Goal: Task Accomplishment & Management: Use online tool/utility

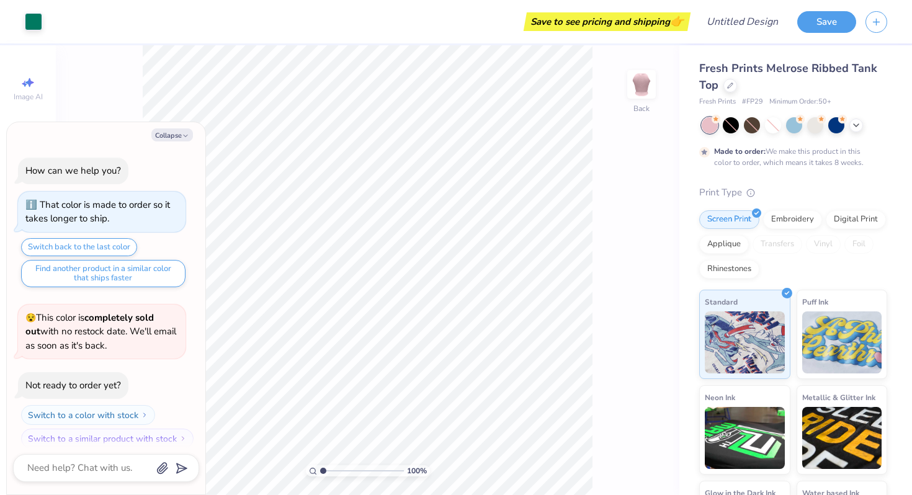
scroll to position [10, 0]
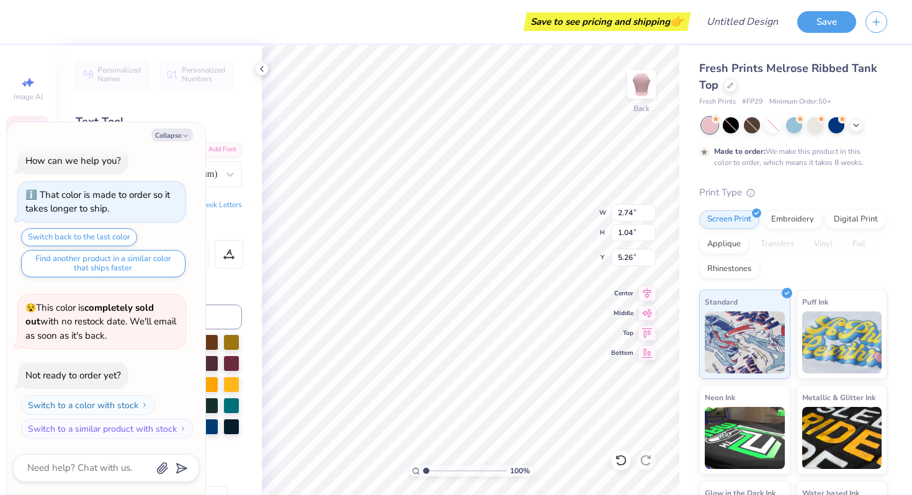
type textarea "x"
type input "3.76"
type input "4.74"
type textarea "x"
type textarea "CO"
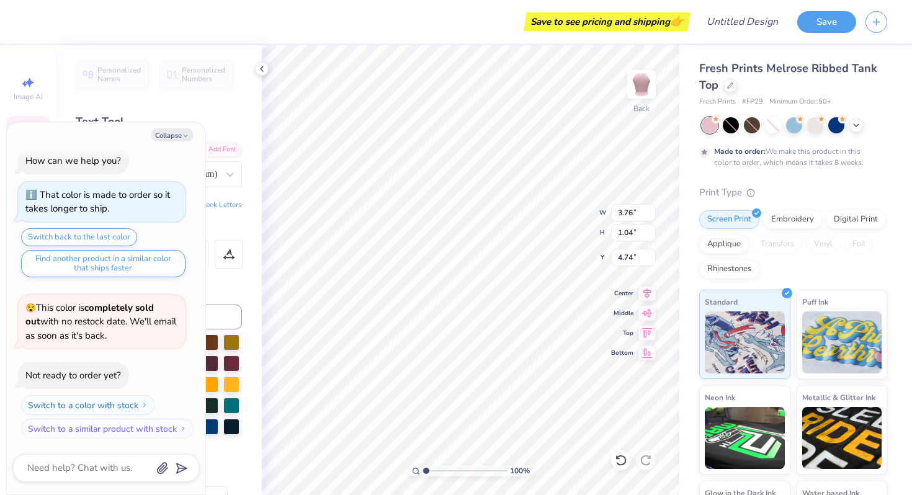
type textarea "x"
type textarea "COl"
type textarea "x"
type textarea "COll"
type textarea "x"
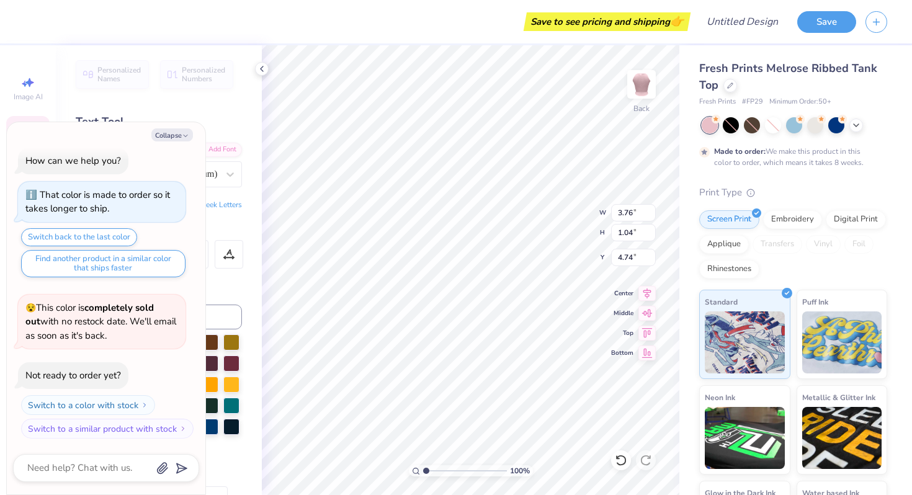
type textarea "COlle"
type textarea "x"
type textarea "COllege"
type textarea "x"
type textarea "COlleg"
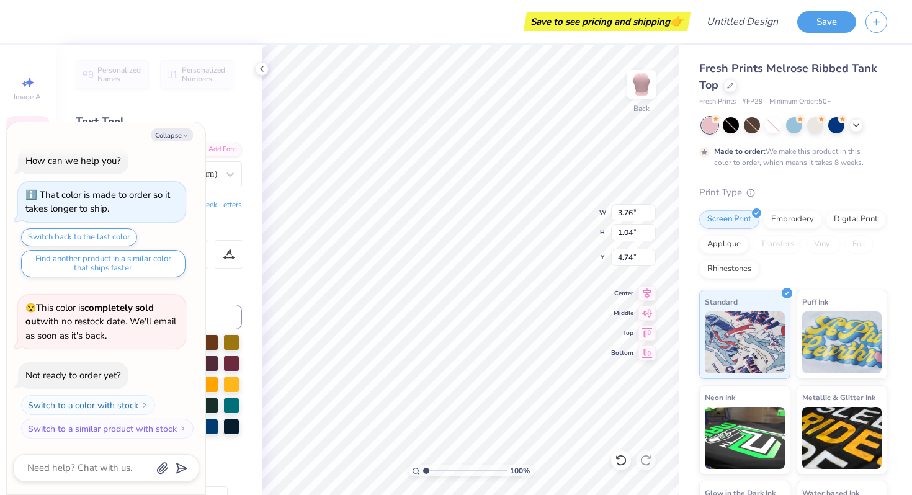
scroll to position [0, 1]
type textarea "x"
type textarea "COlle"
type textarea "x"
type textarea "COll"
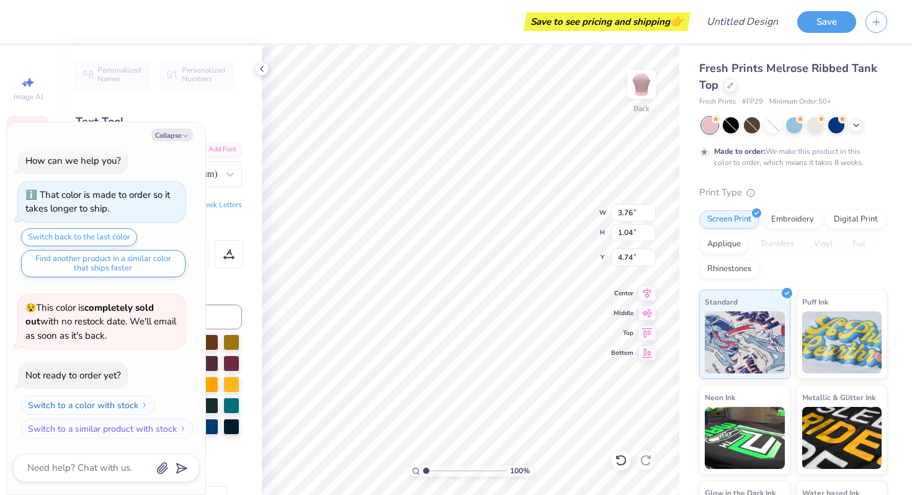
scroll to position [0, 0]
type textarea "x"
type textarea "COl"
type textarea "x"
type textarea "CO"
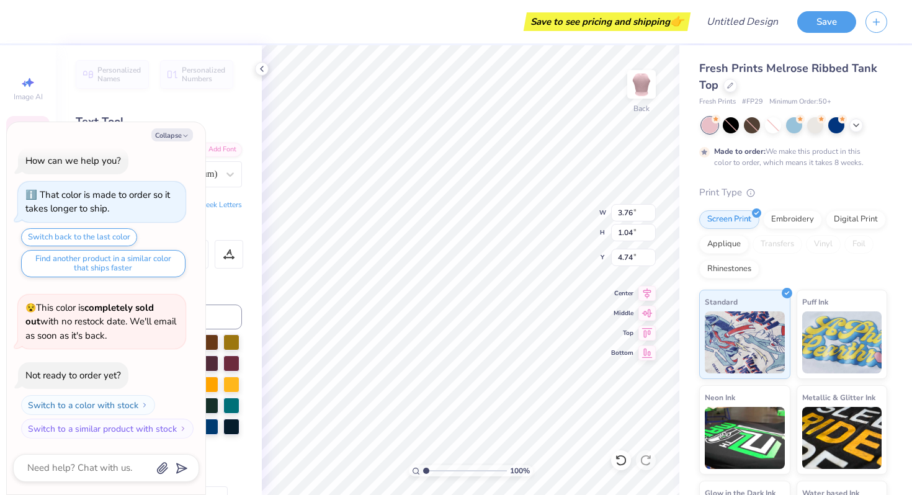
type textarea "x"
type textarea "C"
type textarea "x"
type textarea "Co"
type textarea "x"
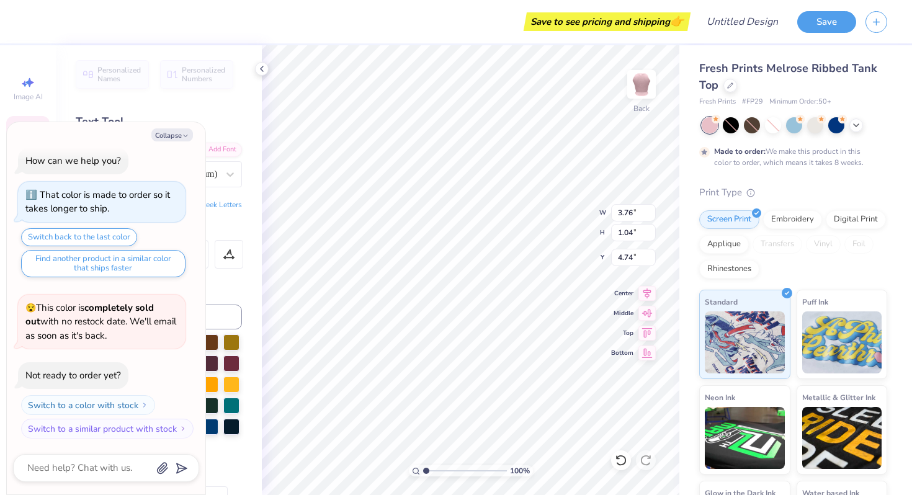
type textarea "Col"
type textarea "x"
type textarea "Coll"
type textarea "x"
type textarea "Colle"
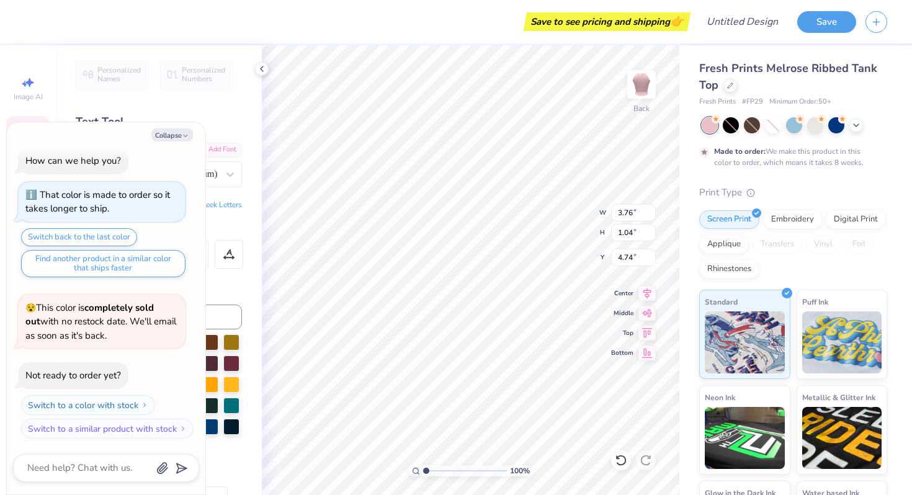
type textarea "x"
type textarea "Colleg"
type textarea "x"
type textarea "College"
type textarea "x"
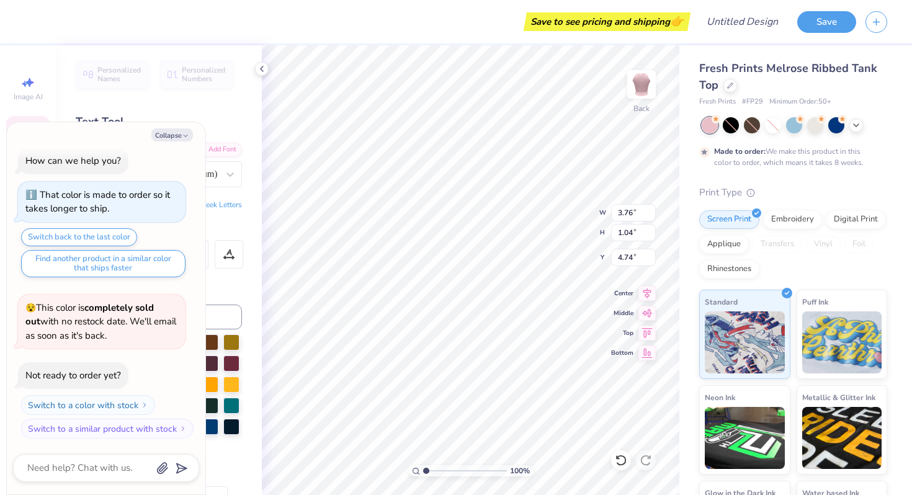
type textarea "College"
type textarea "x"
type textarea "College o"
type textarea "x"
type textarea "College of"
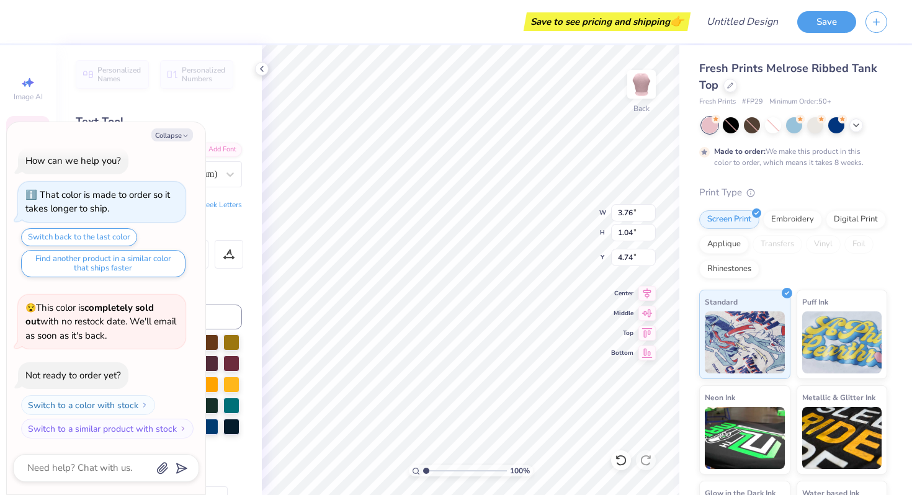
type textarea "x"
type textarea "College of"
type textarea "x"
type textarea "College of"
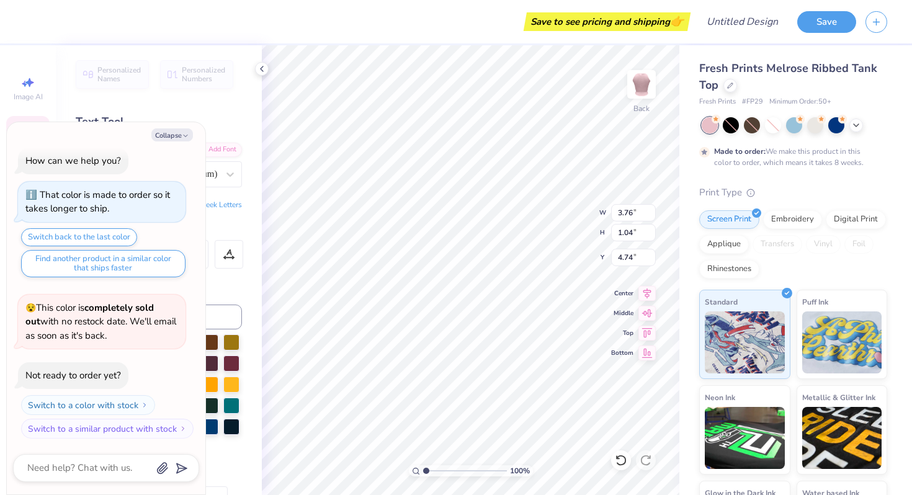
type textarea "x"
type input "2.74"
type input "5.26"
type textarea "x"
type textarea "ClNub"
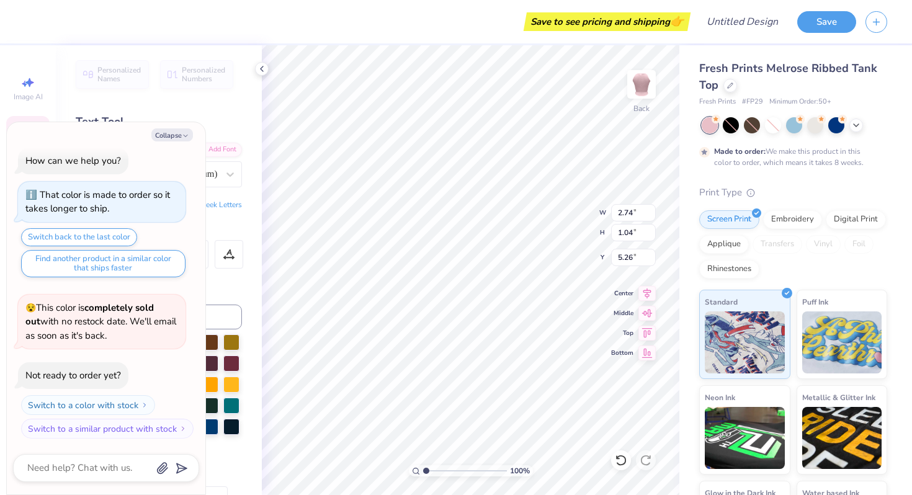
type textarea "x"
type textarea "Club"
type textarea "x"
type textarea "Clu"
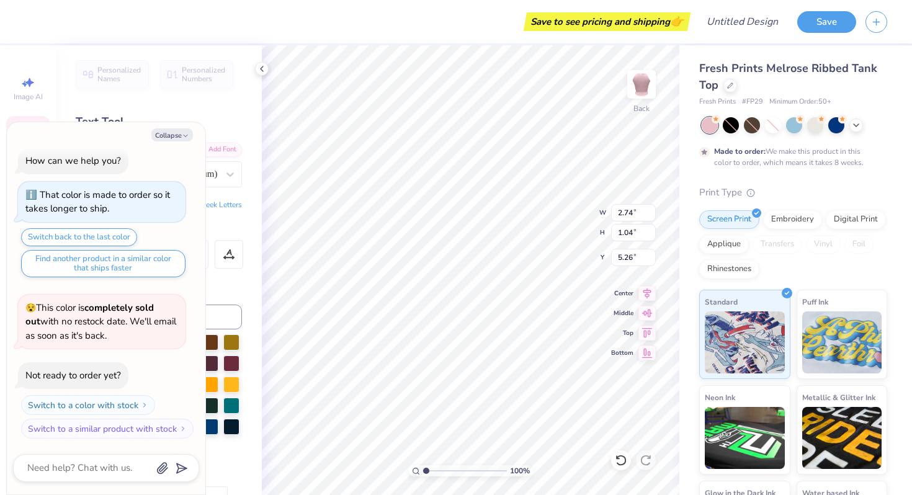
type textarea "x"
type textarea "Cl"
type textarea "x"
type textarea "C"
type textarea "x"
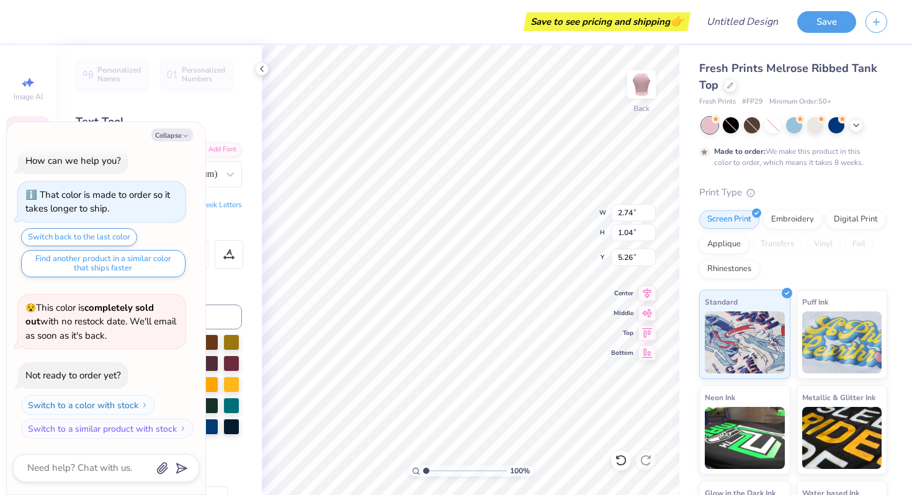
type textarea "x"
type textarea "N"
type textarea "x"
type textarea "N8"
type textarea "x"
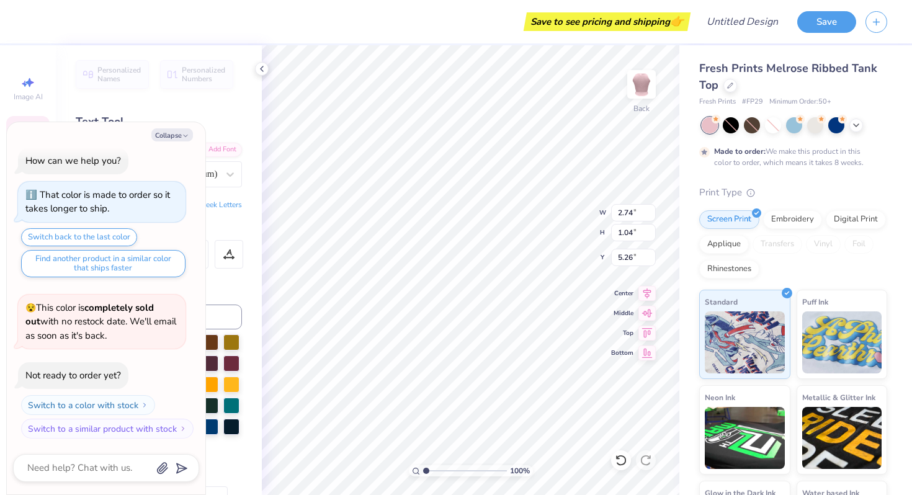
type textarea "N8r"
type textarea "x"
type textarea "N8"
type textarea "x"
type textarea "N"
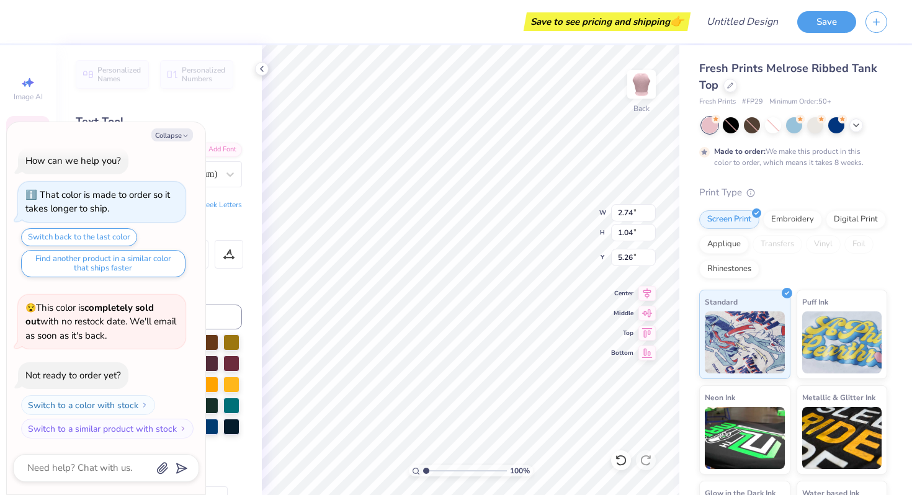
type textarea "x"
type textarea "Nur"
type textarea "x"
type textarea "Nursn"
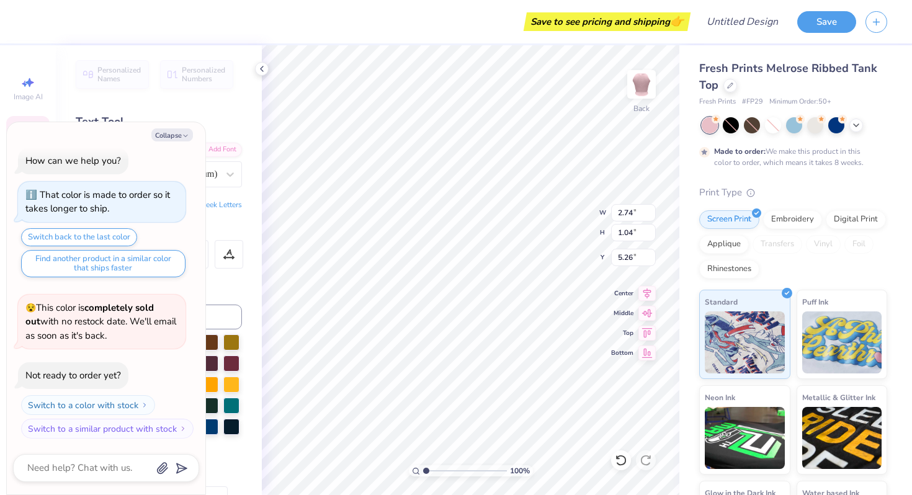
type textarea "x"
type textarea "Nursng"
type textarea "x"
type textarea "Nursn"
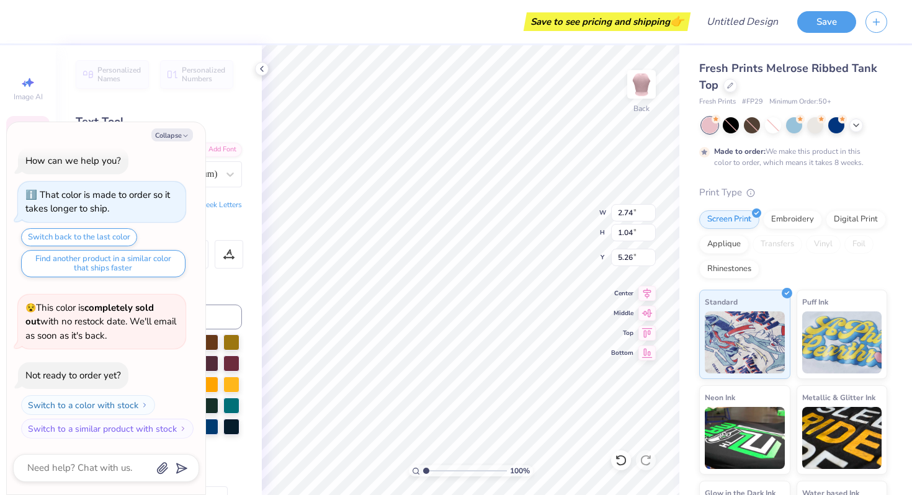
type textarea "x"
type textarea "Nurs"
type textarea "x"
type textarea "Nursi"
type textarea "x"
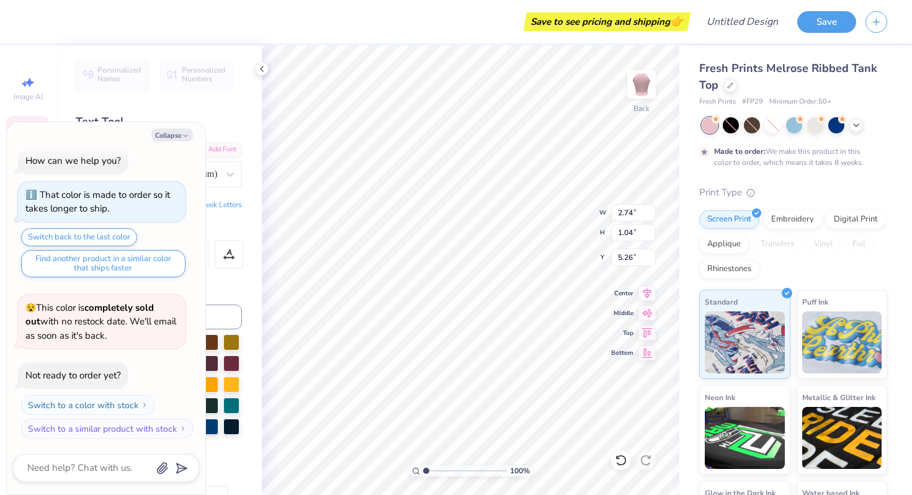
type textarea "Nursin"
type textarea "x"
type textarea "Nursing"
type textarea "x"
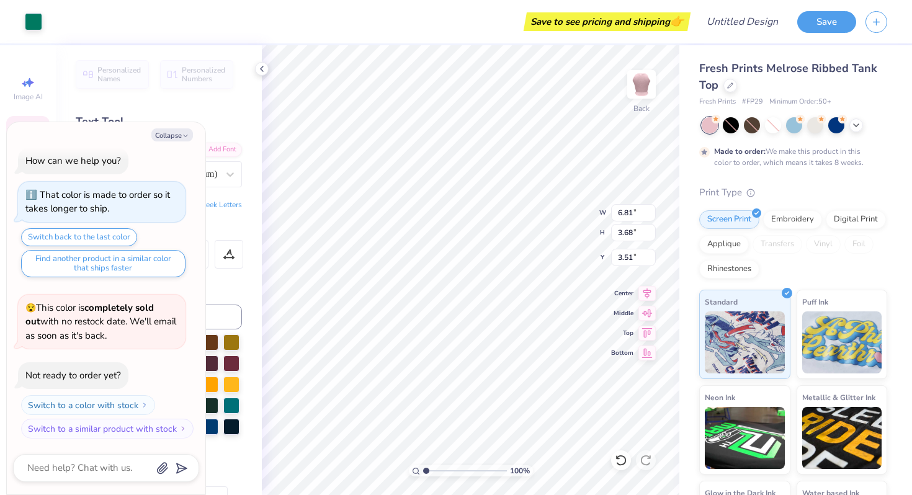
type input "7.82"
type input "4.23"
type textarea "x"
type input "3.64"
type textarea "x"
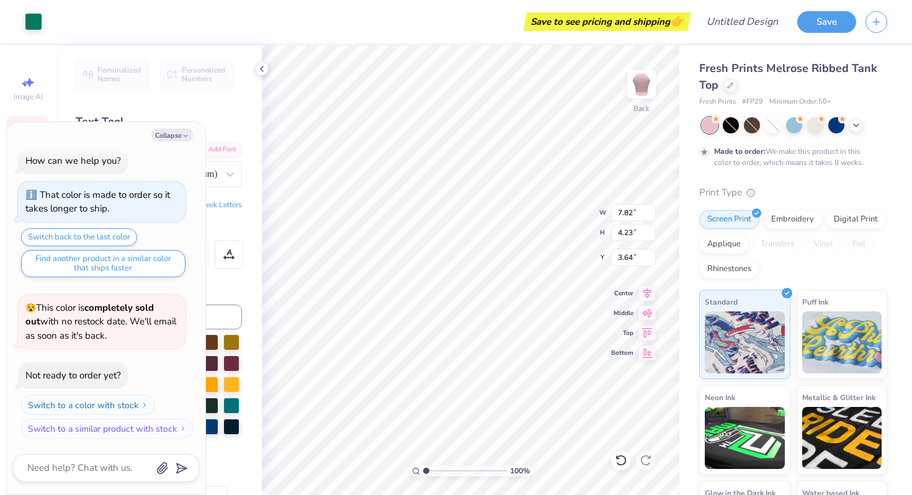
type input "4.56"
type input "1.32"
type input "5.20"
type textarea "x"
type input "6.03"
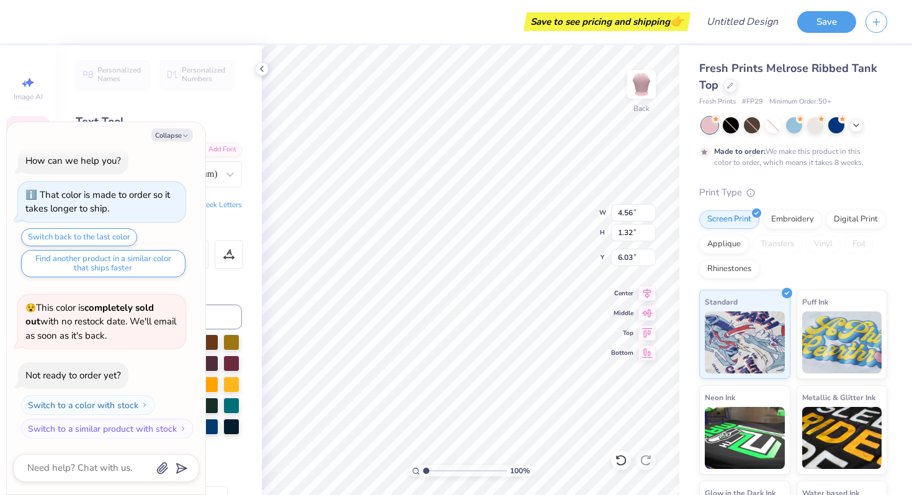
type textarea "x"
type input "5.67"
type input "1.38"
type input "4.65"
type textarea "x"
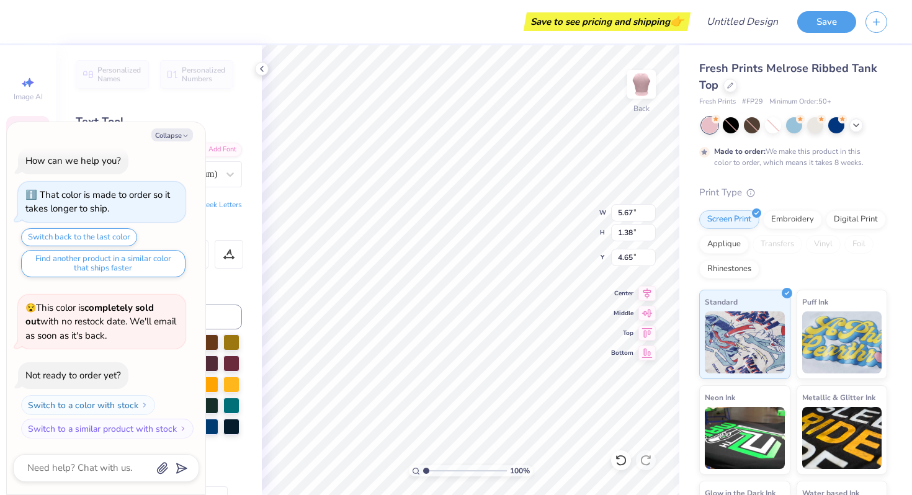
type input "5.06"
type textarea "x"
type input "3.63"
type textarea "x"
type input "8.50"
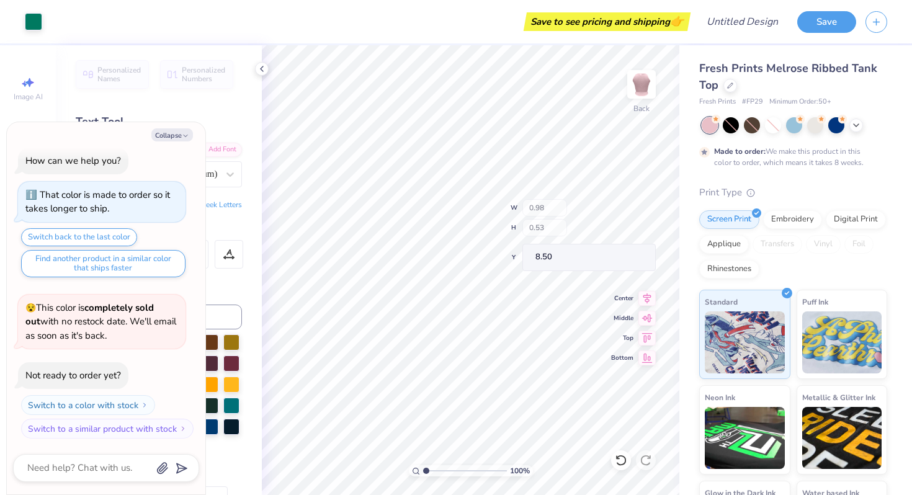
type textarea "x"
type input "7.82"
type input "4.23"
type input "3.63"
type textarea "x"
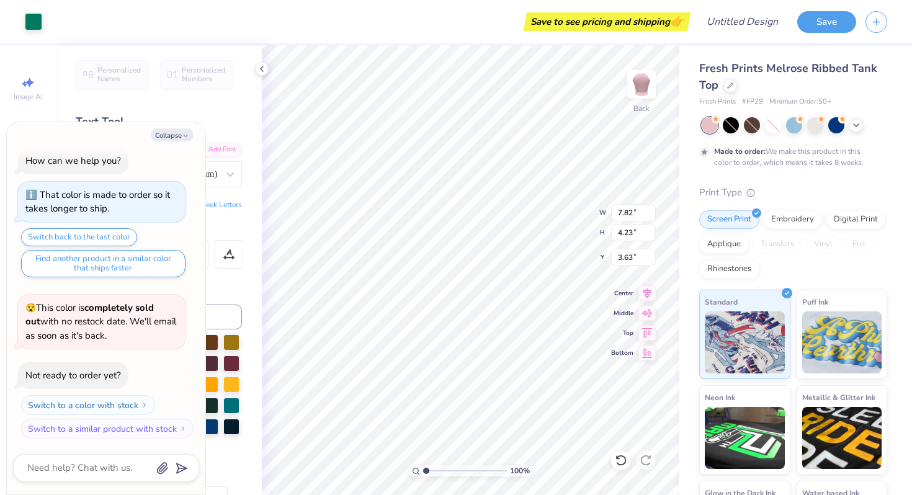
type input "3.91"
type textarea "x"
type input "1.83"
type input "1.68"
type input "4.89"
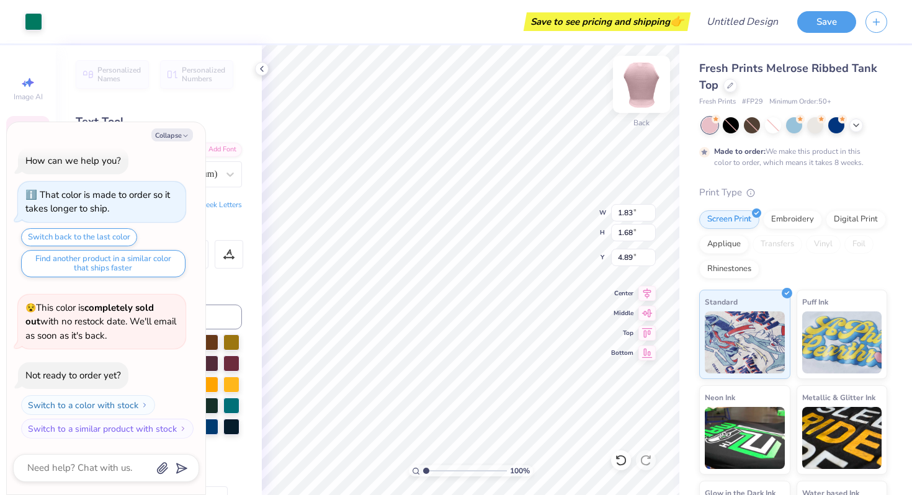
type textarea "x"
type input "10.49"
type textarea "x"
type input "1.83"
type input "1.68"
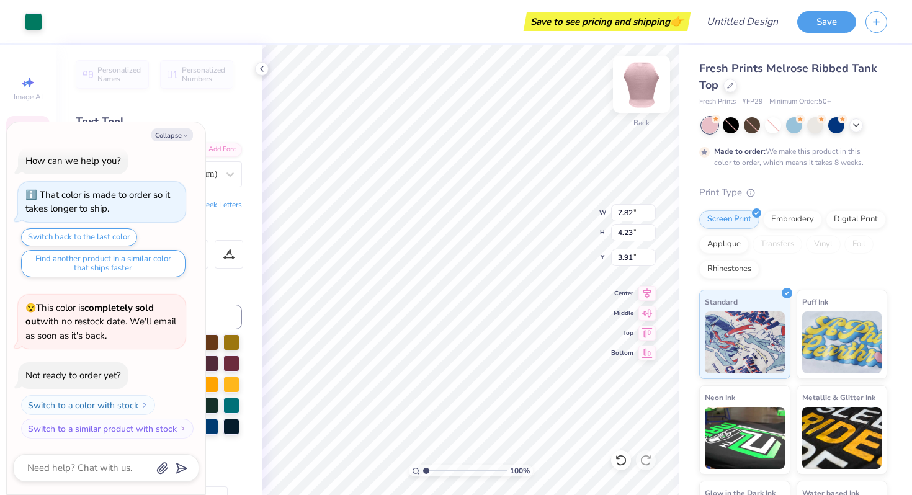
type input "10.49"
type textarea "x"
type input "5.19"
type textarea "x"
type input "8.16"
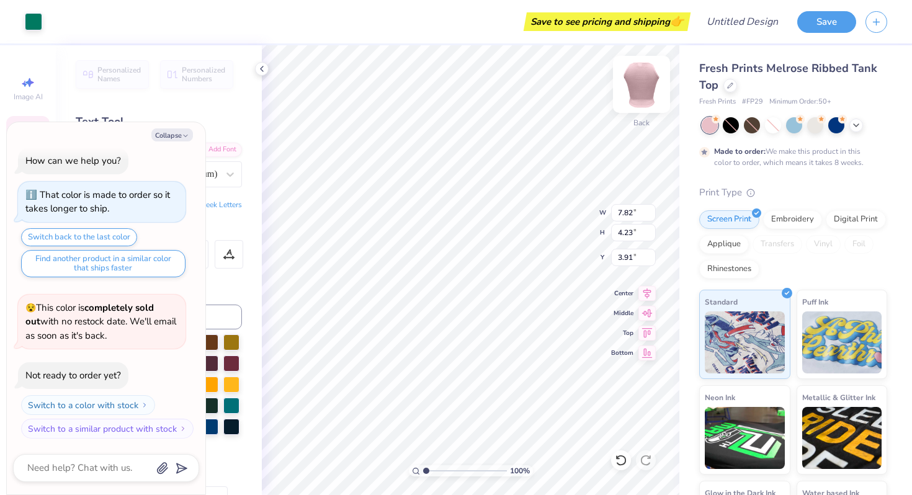
type input "4.41"
type textarea "x"
type input "3.82"
type textarea "x"
type input "5.76"
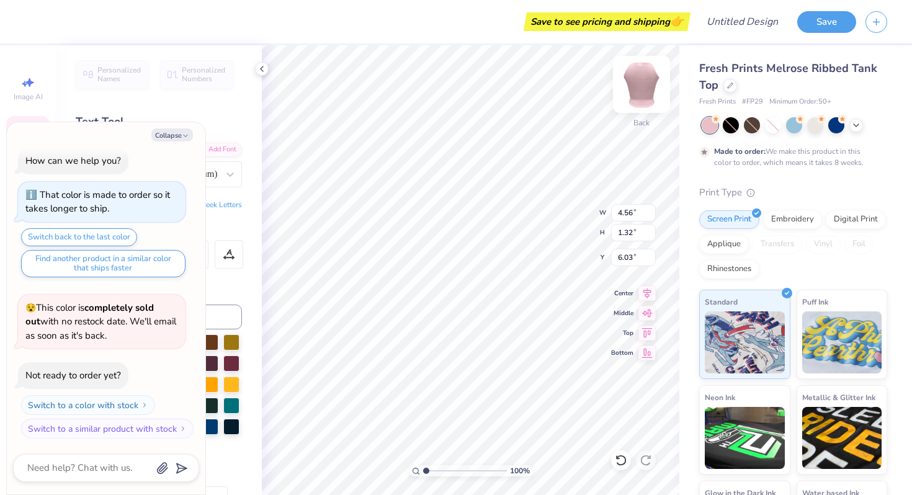
type textarea "x"
type input "5.67"
type input "1.38"
type input "5.05"
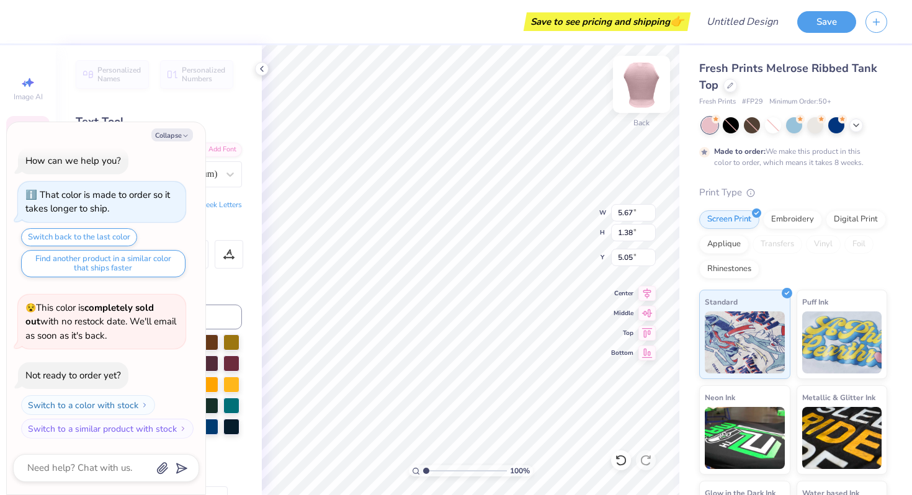
type textarea "x"
type textarea "U"
type textarea "x"
type textarea "Ut"
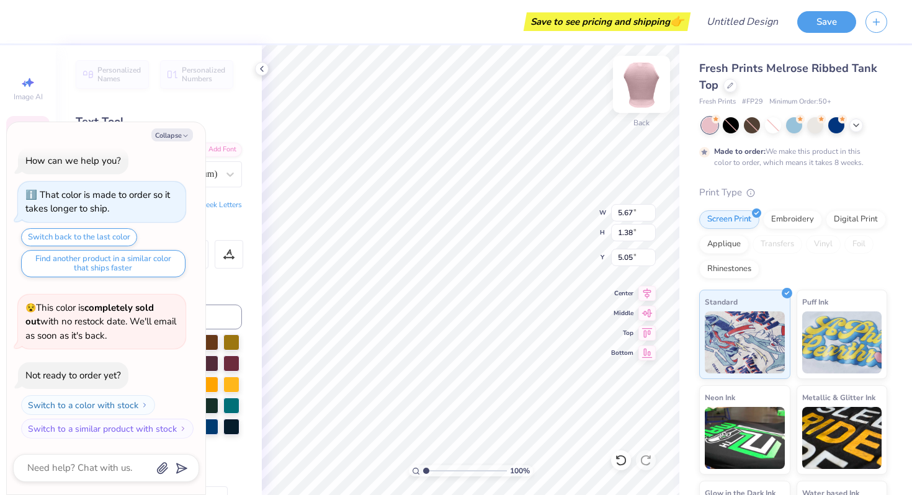
type textarea "x"
type textarea "Uta"
type textarea "x"
type textarea "Utah"
type textarea "x"
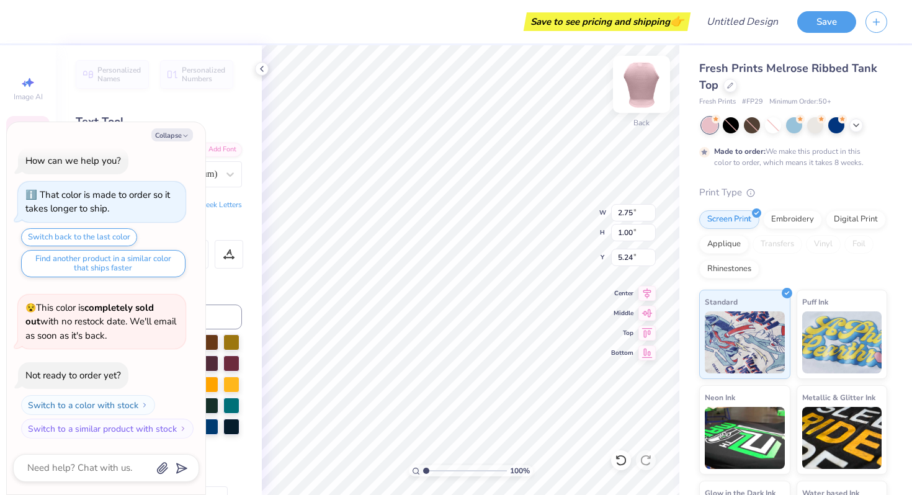
type input "5.26"
type textarea "x"
type input "7.06"
type input "3.82"
type input "4.42"
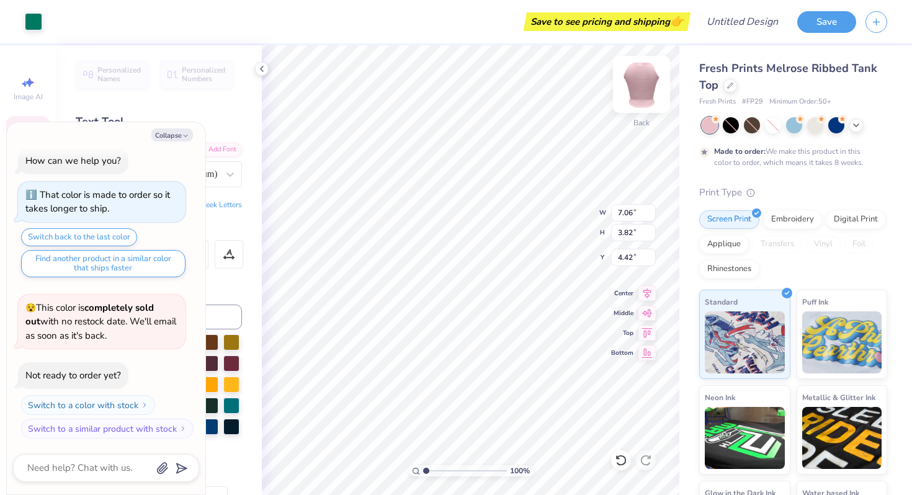
type textarea "x"
type input "4.12"
click at [175, 135] on button "Collapse" at bounding box center [172, 134] width 42 height 13
type textarea "x"
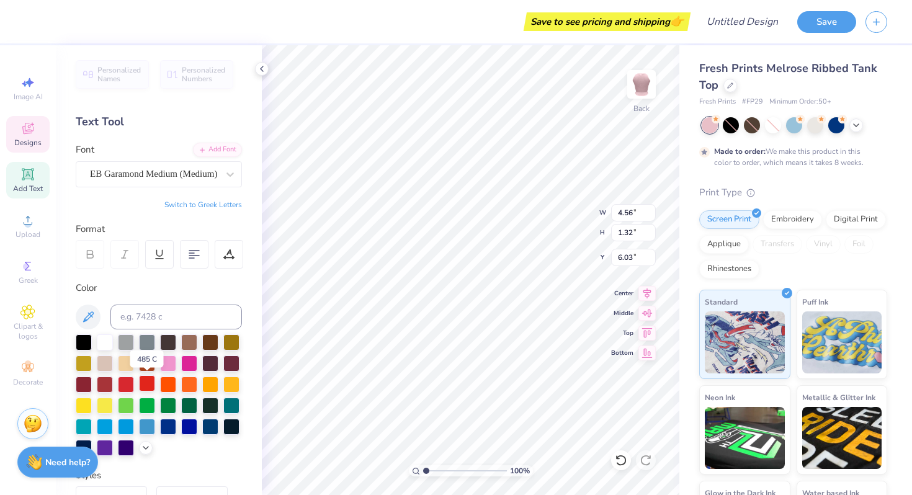
click at [143, 383] on div at bounding box center [147, 384] width 16 height 16
click at [773, 125] on div at bounding box center [773, 125] width 16 height 16
click at [814, 124] on div at bounding box center [816, 124] width 16 height 16
type input "2.75"
type input "1.00"
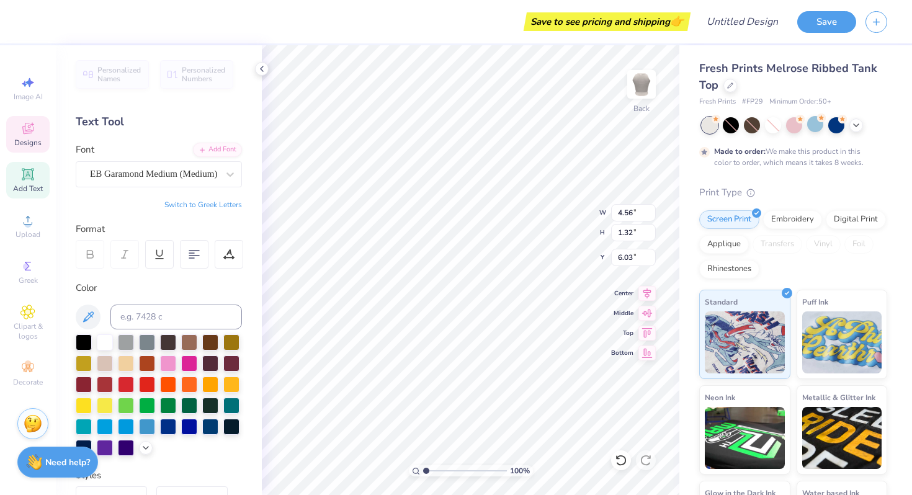
type input "5.26"
click at [124, 386] on div at bounding box center [126, 384] width 16 height 16
click at [139, 386] on div at bounding box center [147, 384] width 16 height 16
click at [128, 382] on div at bounding box center [126, 384] width 16 height 16
type input "1.83"
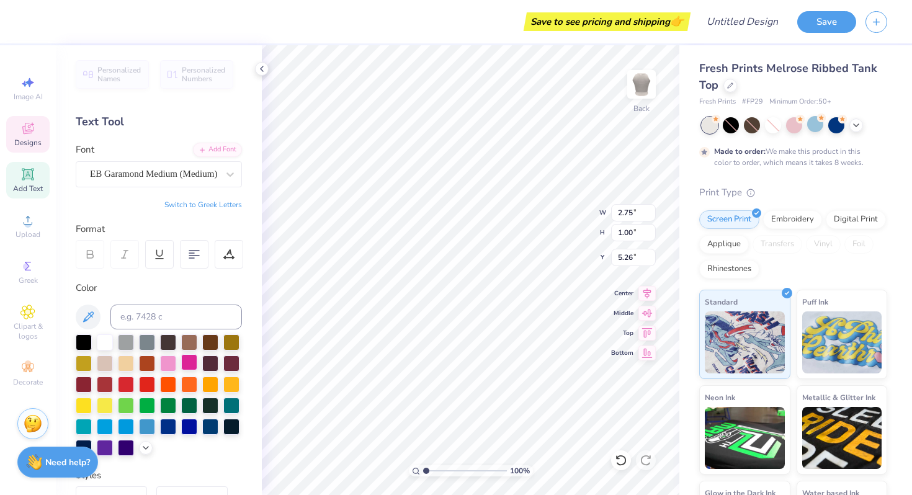
type input "1.68"
type input "5.19"
type input "4.56"
type input "1.32"
type input "6.03"
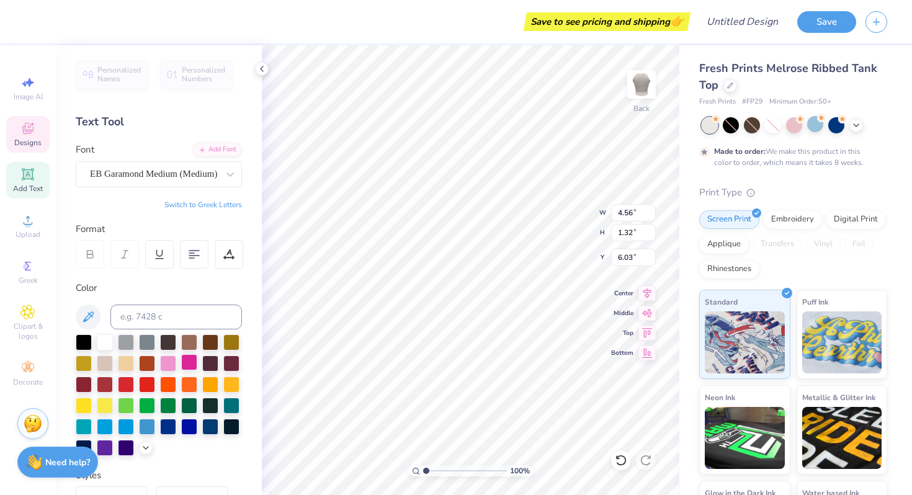
type input "2.75"
type input "1.00"
type input "5.26"
type input "4.56"
type input "1.32"
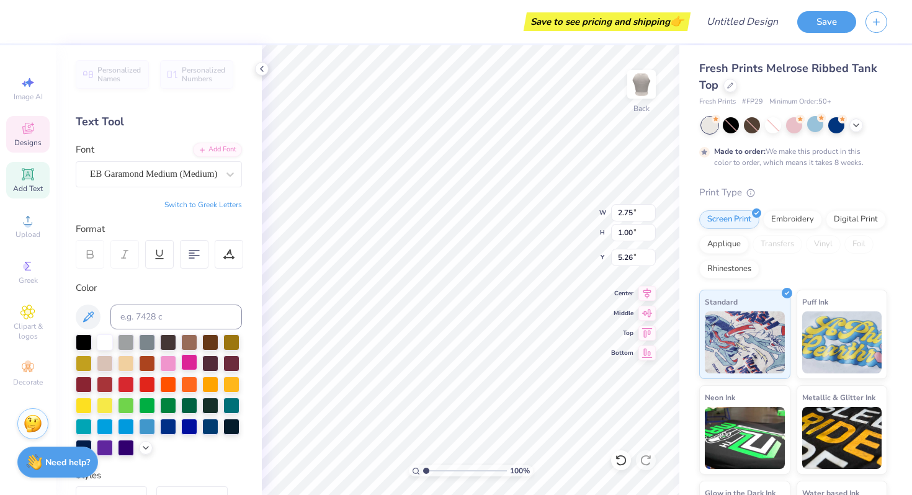
type input "6.03"
click at [128, 386] on div at bounding box center [126, 384] width 16 height 16
click at [128, 384] on div at bounding box center [126, 384] width 16 height 16
click at [128, 382] on div at bounding box center [126, 384] width 16 height 16
click at [124, 385] on div at bounding box center [126, 384] width 16 height 16
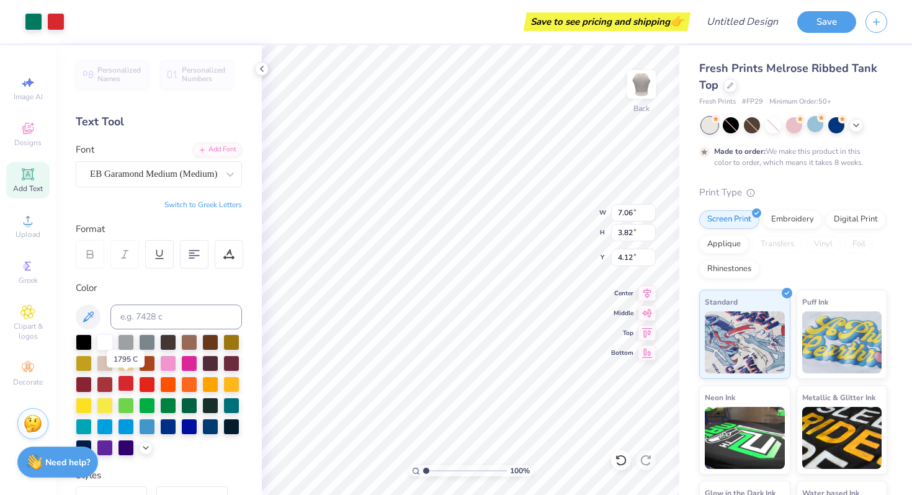
click at [124, 385] on div at bounding box center [126, 384] width 16 height 16
click at [140, 384] on div at bounding box center [147, 384] width 16 height 16
click at [128, 382] on div at bounding box center [126, 384] width 16 height 16
type input "7.06"
type input "3.82"
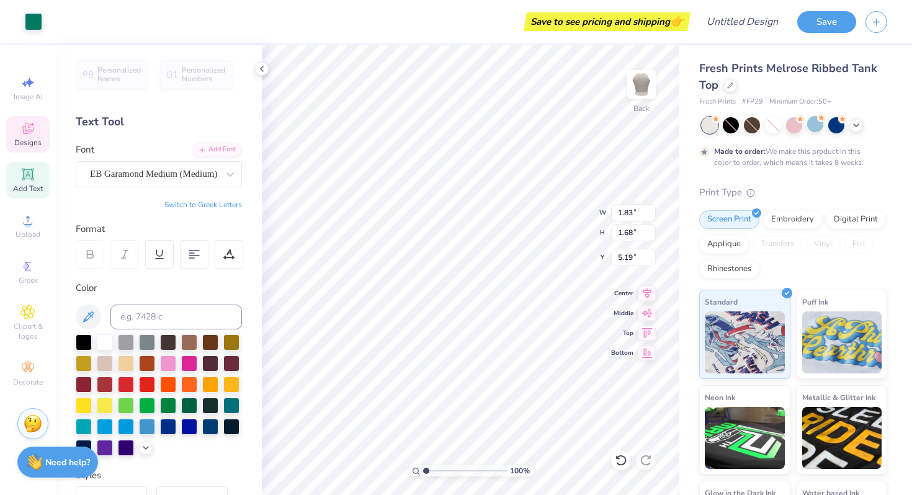
type input "4.12"
click at [127, 381] on div at bounding box center [126, 384] width 16 height 16
click at [19, 157] on div "Image AI Designs Add Text Upload Greek Clipart & logos Decorate" at bounding box center [27, 231] width 43 height 322
click at [33, 121] on icon at bounding box center [27, 128] width 15 height 15
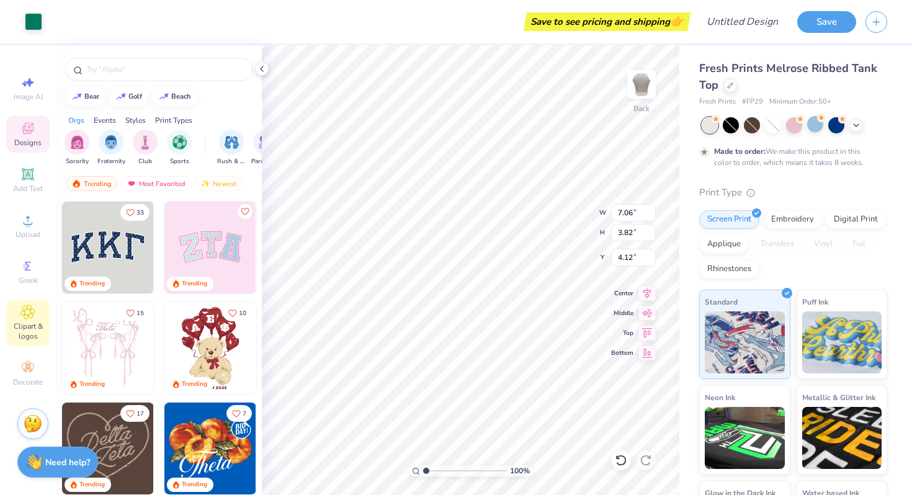
click at [30, 341] on div "Clipart & logos" at bounding box center [27, 323] width 43 height 47
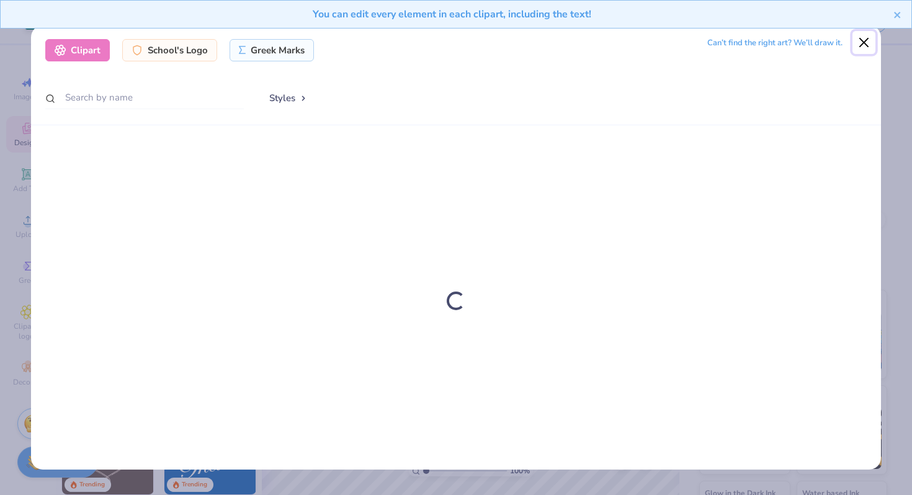
click at [865, 42] on button "Close" at bounding box center [865, 43] width 24 height 24
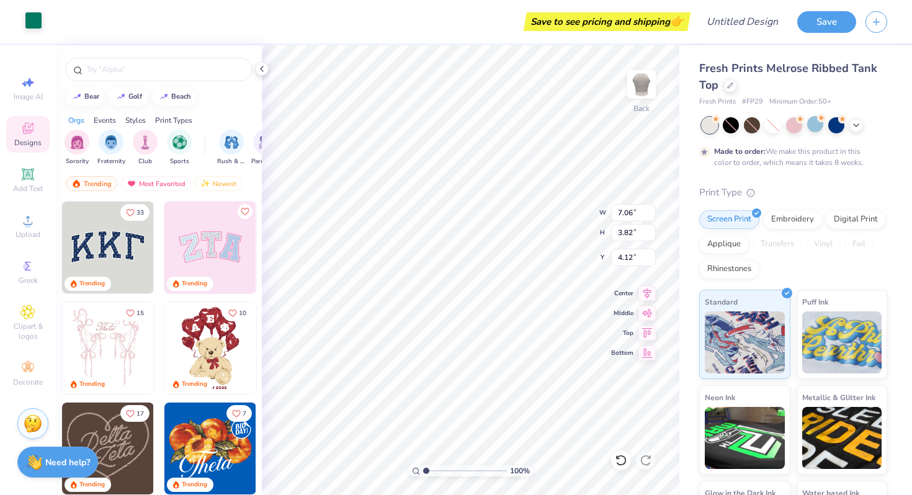
click at [35, 25] on div at bounding box center [33, 20] width 17 height 17
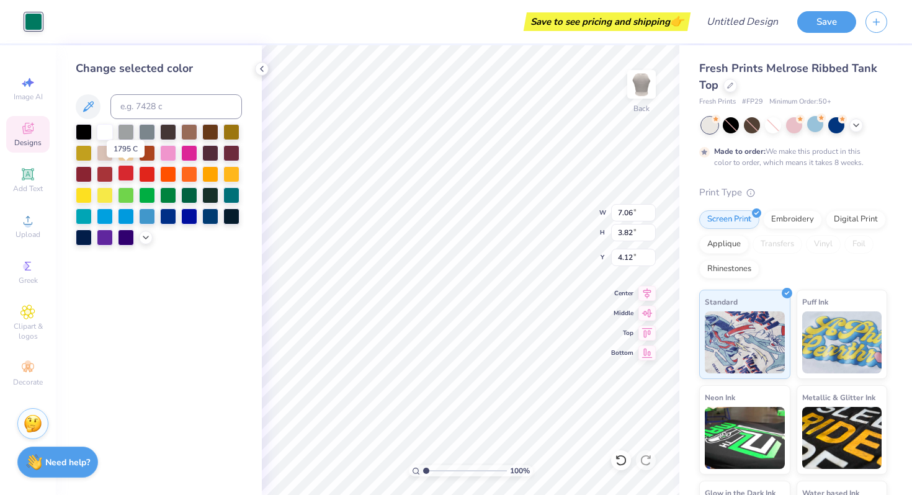
click at [120, 175] on div at bounding box center [126, 173] width 16 height 16
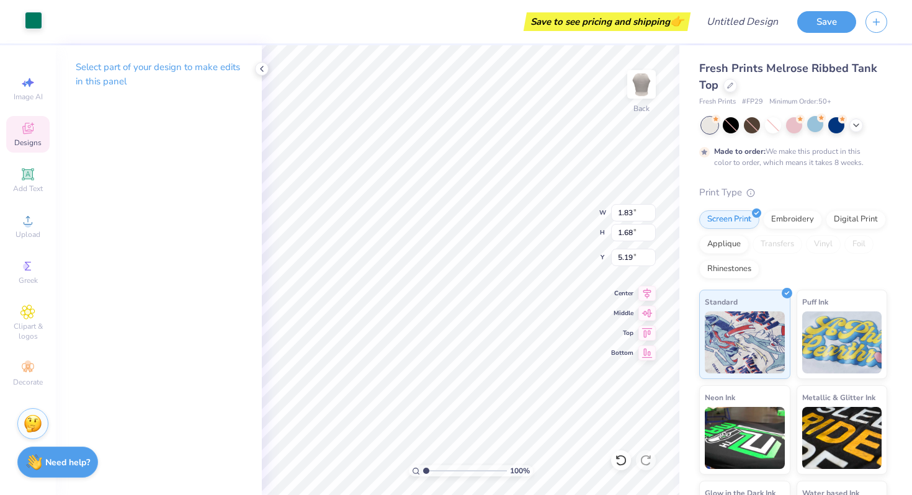
click at [34, 17] on div at bounding box center [33, 20] width 17 height 17
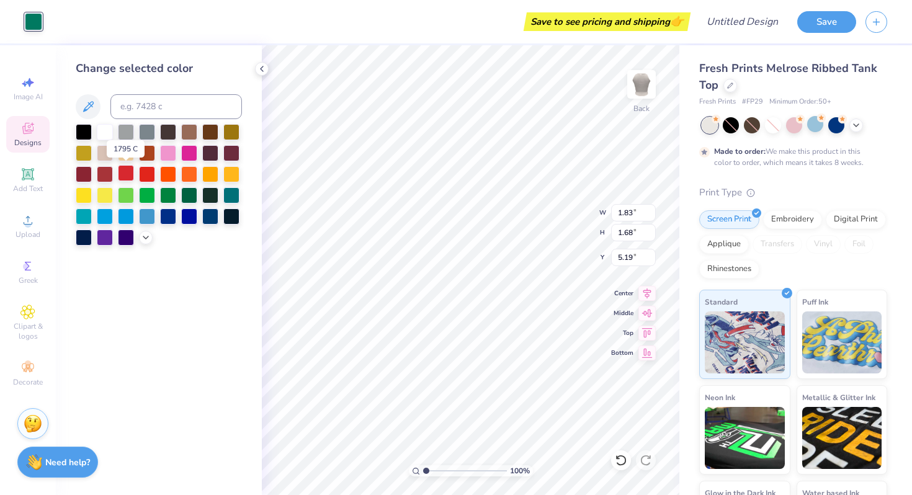
click at [127, 167] on div at bounding box center [126, 173] width 16 height 16
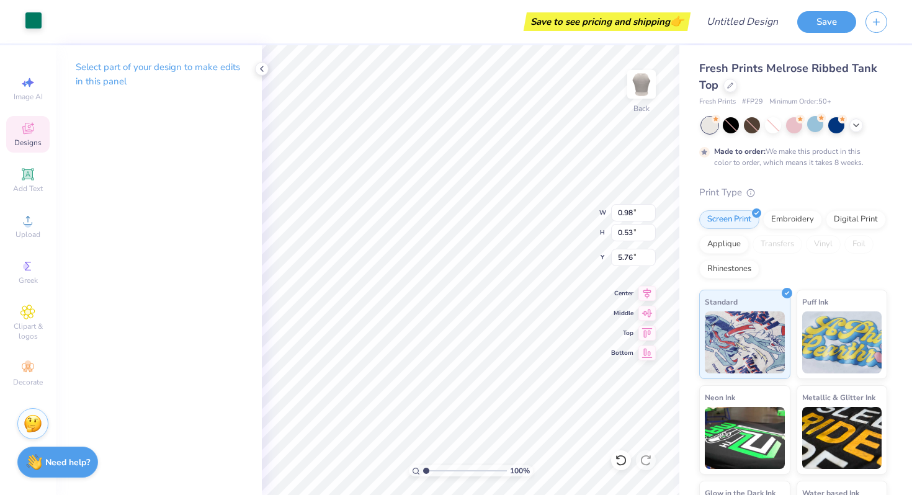
click at [41, 29] on div at bounding box center [33, 20] width 17 height 17
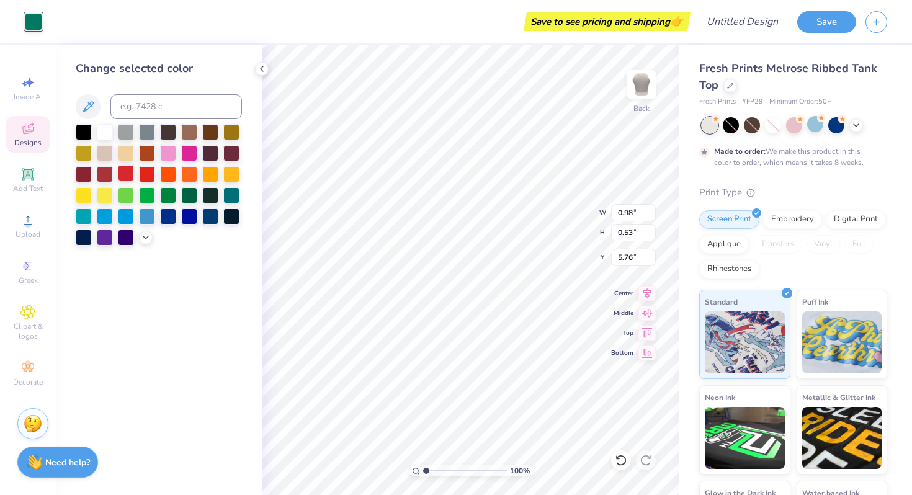
click at [127, 174] on div at bounding box center [126, 173] width 16 height 16
click at [196, 268] on div "Change selected color" at bounding box center [159, 270] width 206 height 450
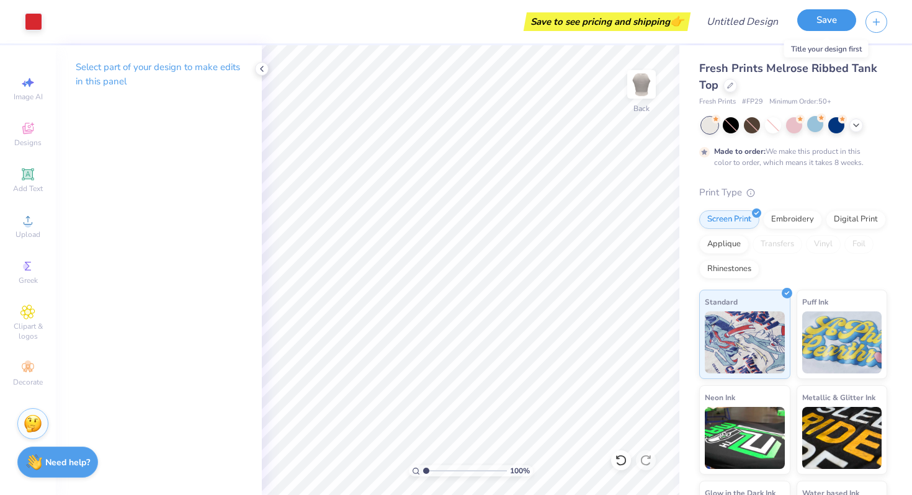
click at [819, 29] on button "Save" at bounding box center [827, 20] width 59 height 22
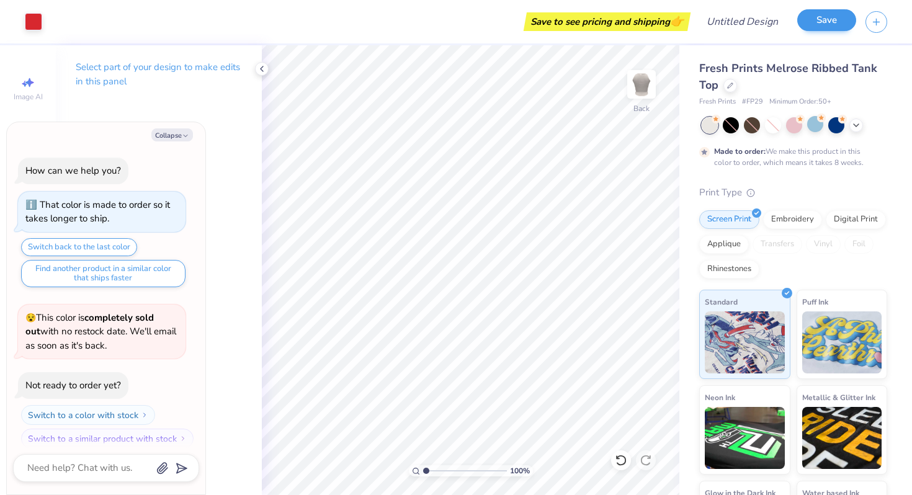
scroll to position [44, 0]
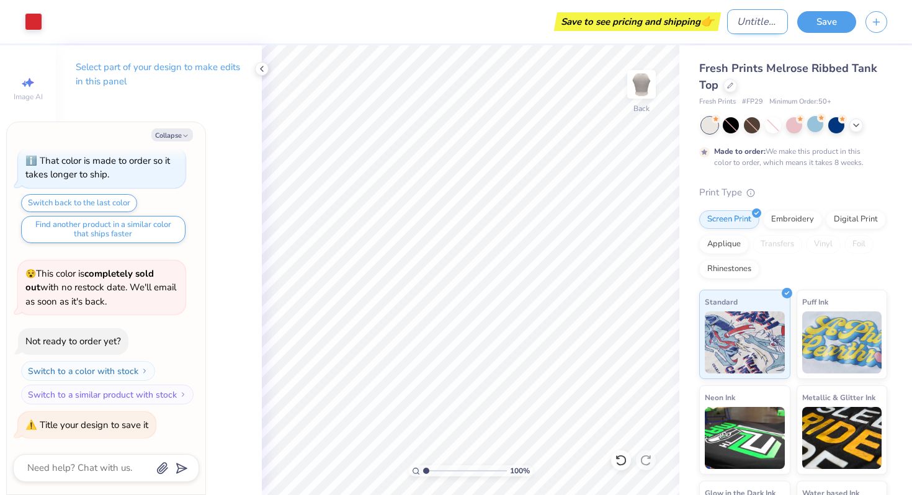
type textarea "x"
click at [757, 22] on input "Design Title" at bounding box center [757, 21] width 61 height 25
type input "D"
type textarea "x"
type input "D1"
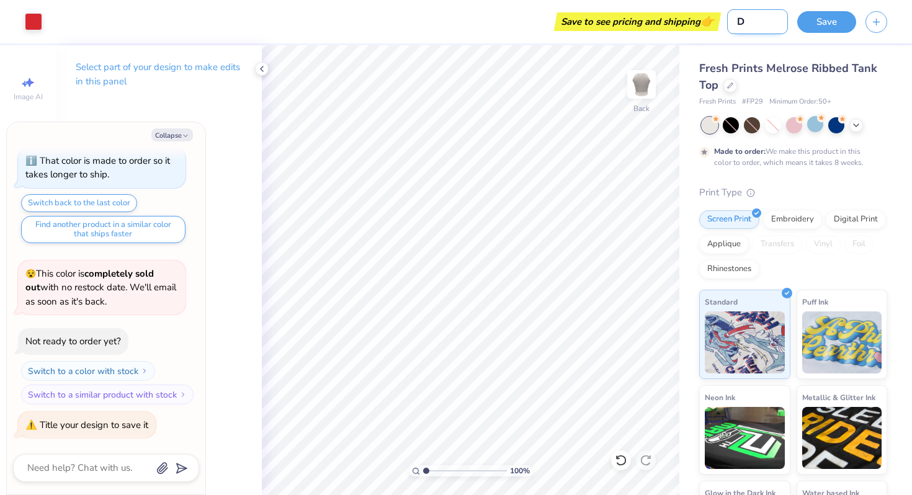
type textarea "x"
type input "D1"
click at [830, 18] on button "Save" at bounding box center [827, 20] width 59 height 22
type textarea "x"
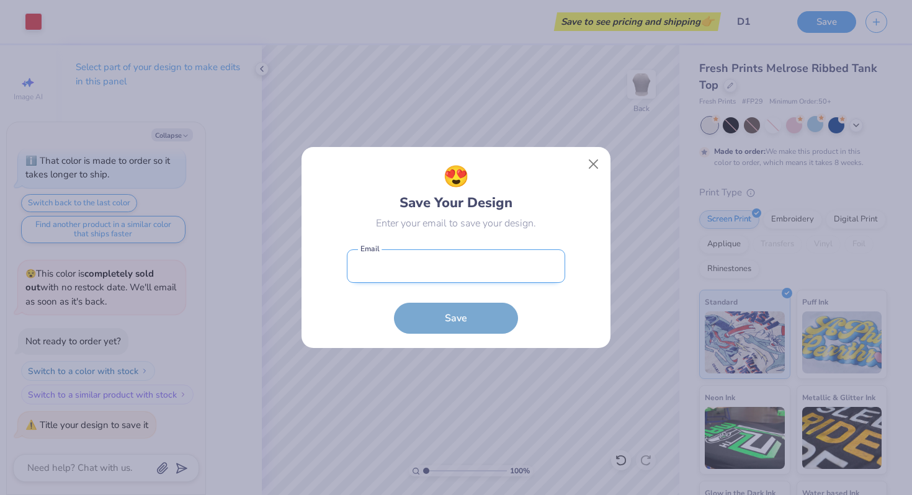
click at [465, 261] on input "email" at bounding box center [456, 267] width 218 height 34
type input "mastalerzolivia@gmail.com"
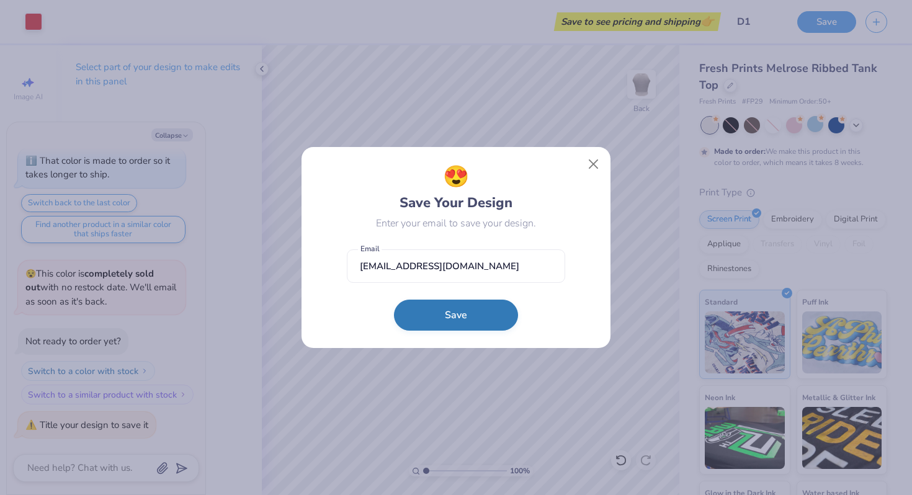
click at [456, 317] on button "Save" at bounding box center [456, 315] width 124 height 31
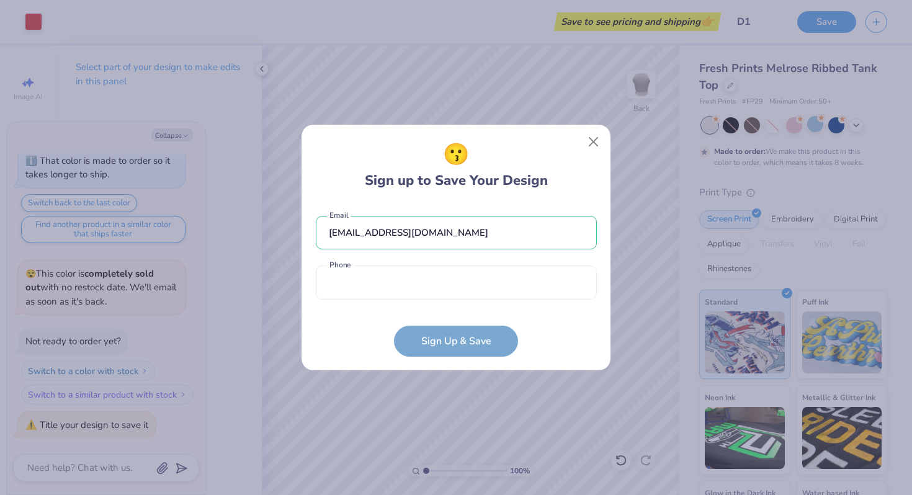
type textarea "x"
click at [414, 268] on input "tel" at bounding box center [456, 283] width 281 height 34
type input "(860) 878-5368"
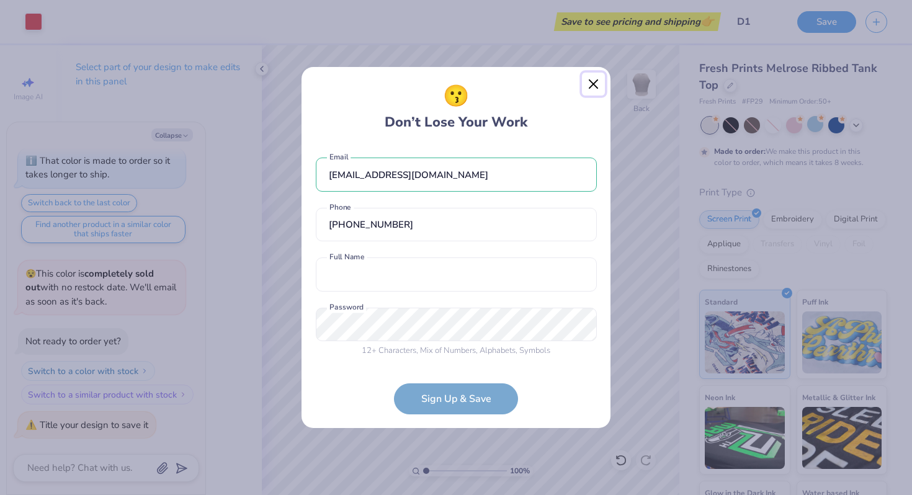
click at [592, 81] on button "Close" at bounding box center [594, 85] width 24 height 24
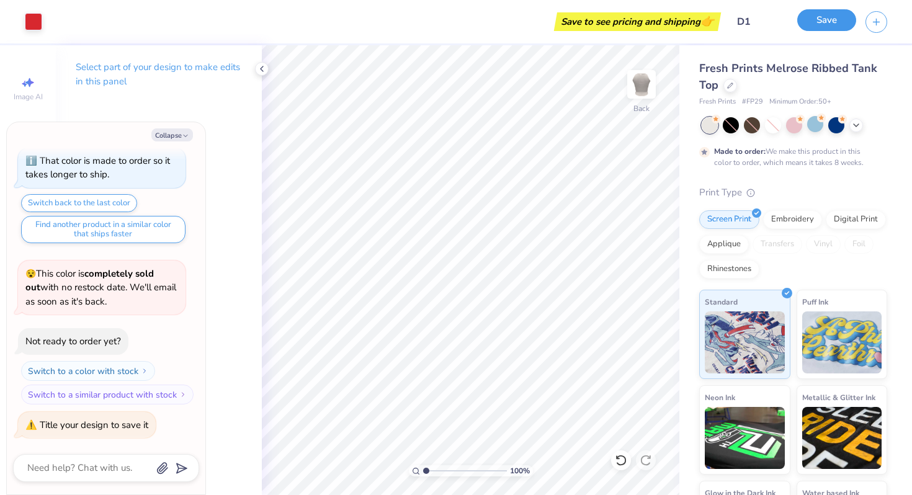
click at [823, 28] on button "Save" at bounding box center [827, 20] width 59 height 22
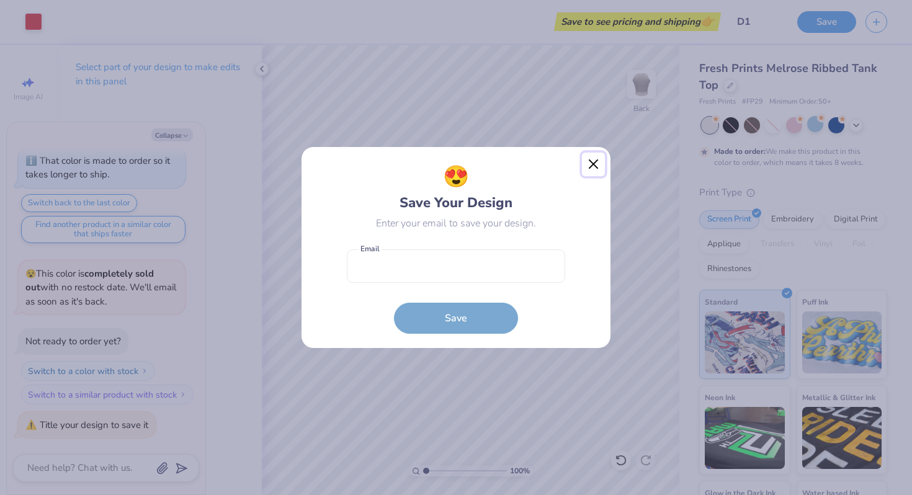
click at [588, 161] on button "Close" at bounding box center [594, 165] width 24 height 24
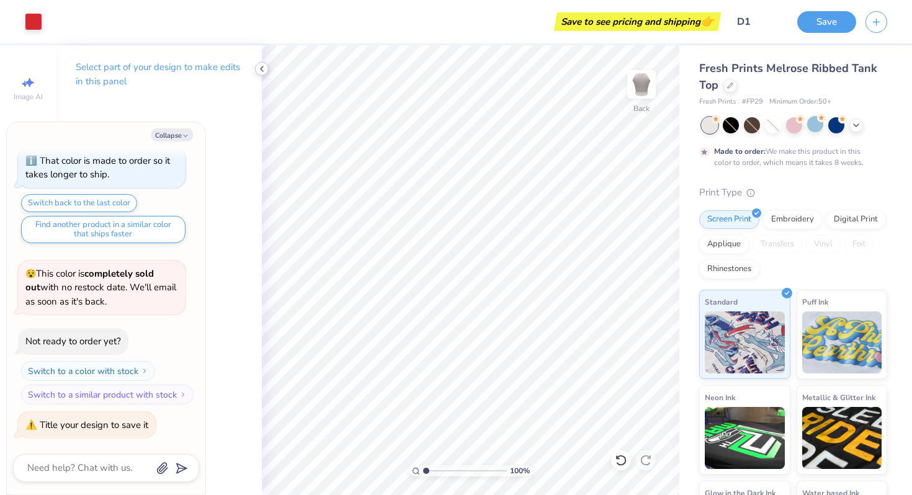
click at [258, 73] on icon at bounding box center [262, 69] width 10 height 10
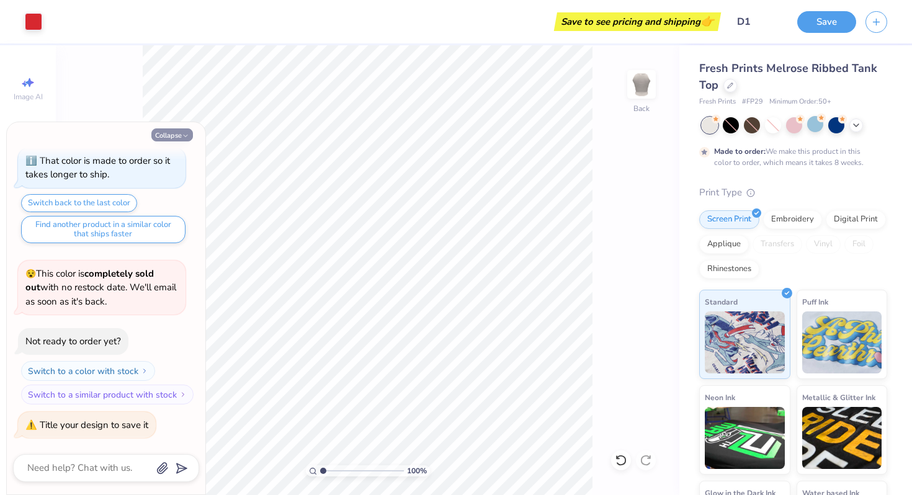
click at [167, 138] on button "Collapse" at bounding box center [172, 134] width 42 height 13
type textarea "x"
